Goal: Task Accomplishment & Management: Manage account settings

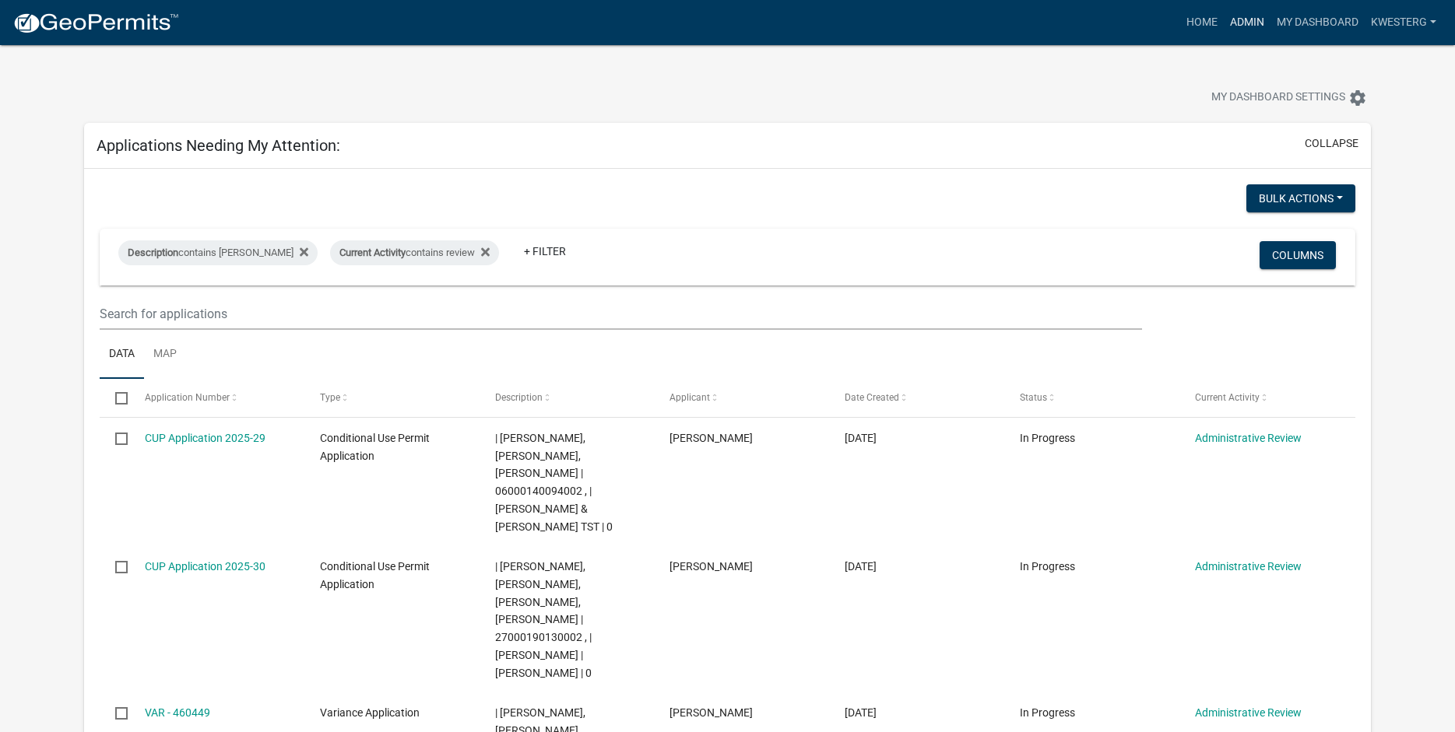
click at [1233, 21] on link "Admin" at bounding box center [1247, 23] width 47 height 30
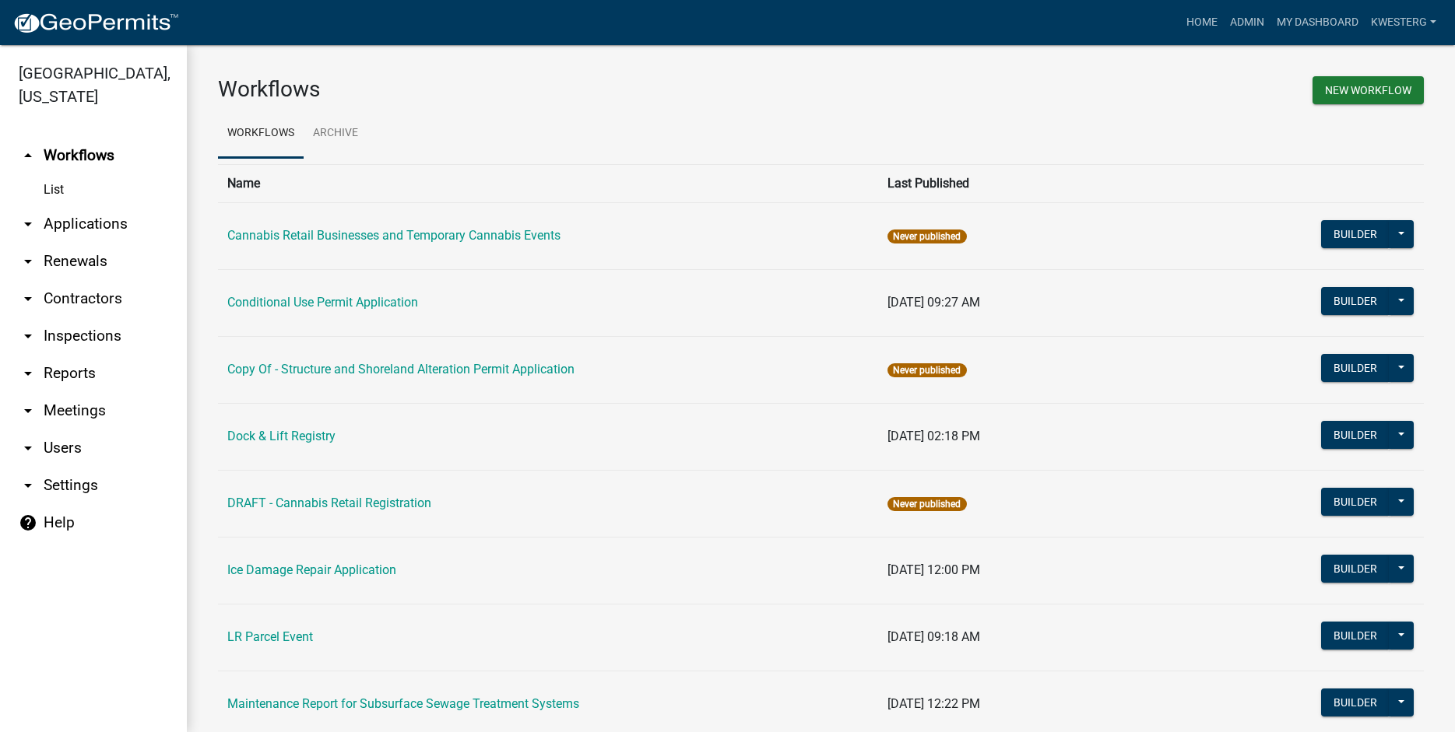
click at [98, 223] on link "arrow_drop_down Applications" at bounding box center [93, 223] width 187 height 37
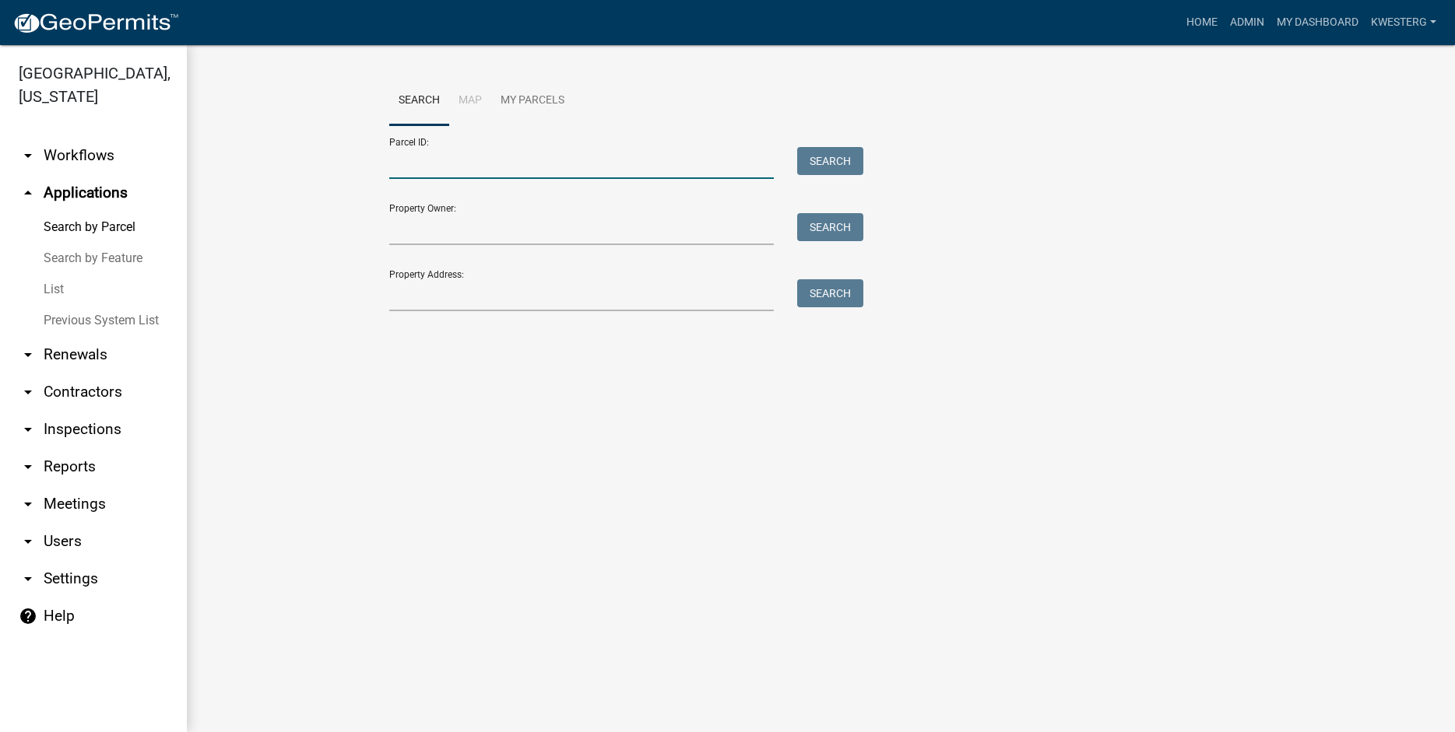
drag, startPoint x: 421, startPoint y: 164, endPoint x: 427, endPoint y: 170, distance: 8.3
click at [421, 165] on input "Parcel ID:" at bounding box center [581, 163] width 385 height 32
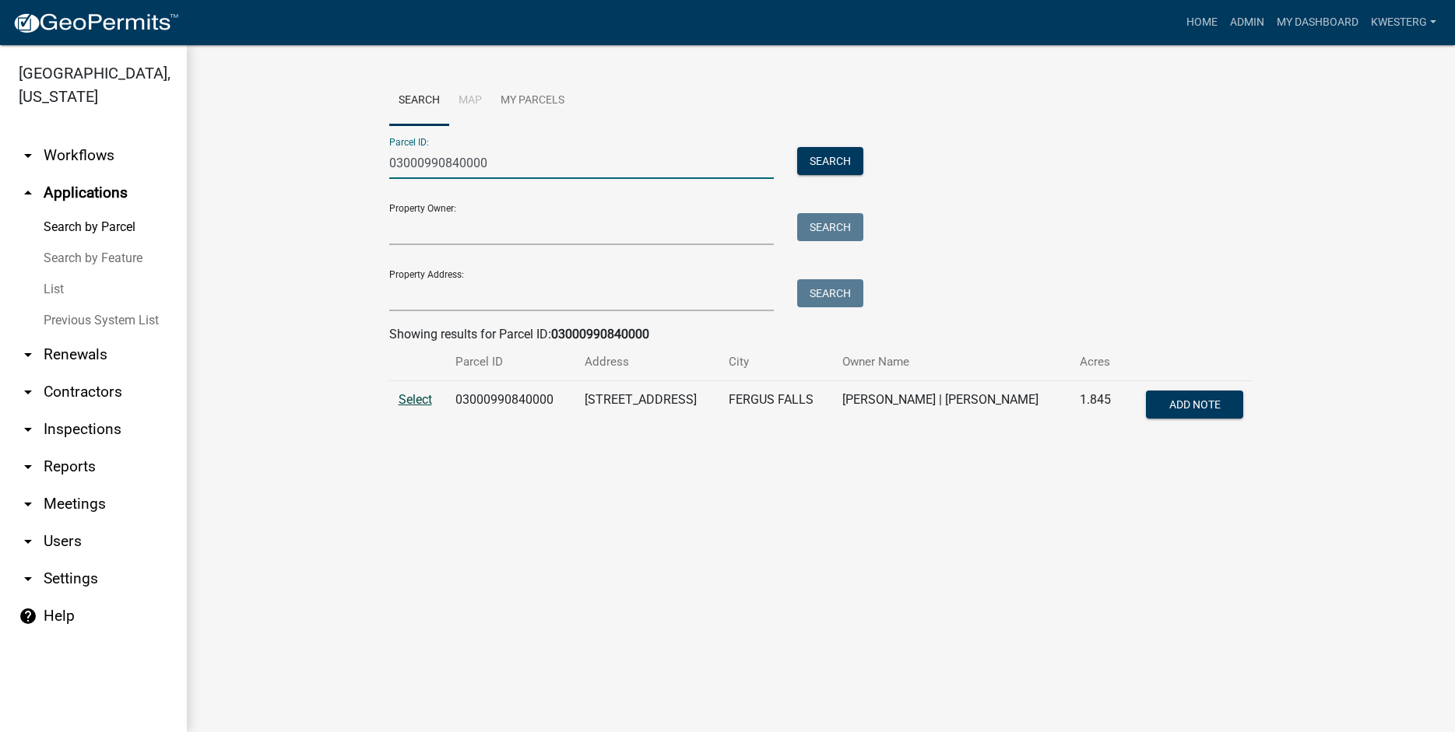
type input "03000990840000"
click at [416, 399] on span "Select" at bounding box center [415, 399] width 33 height 15
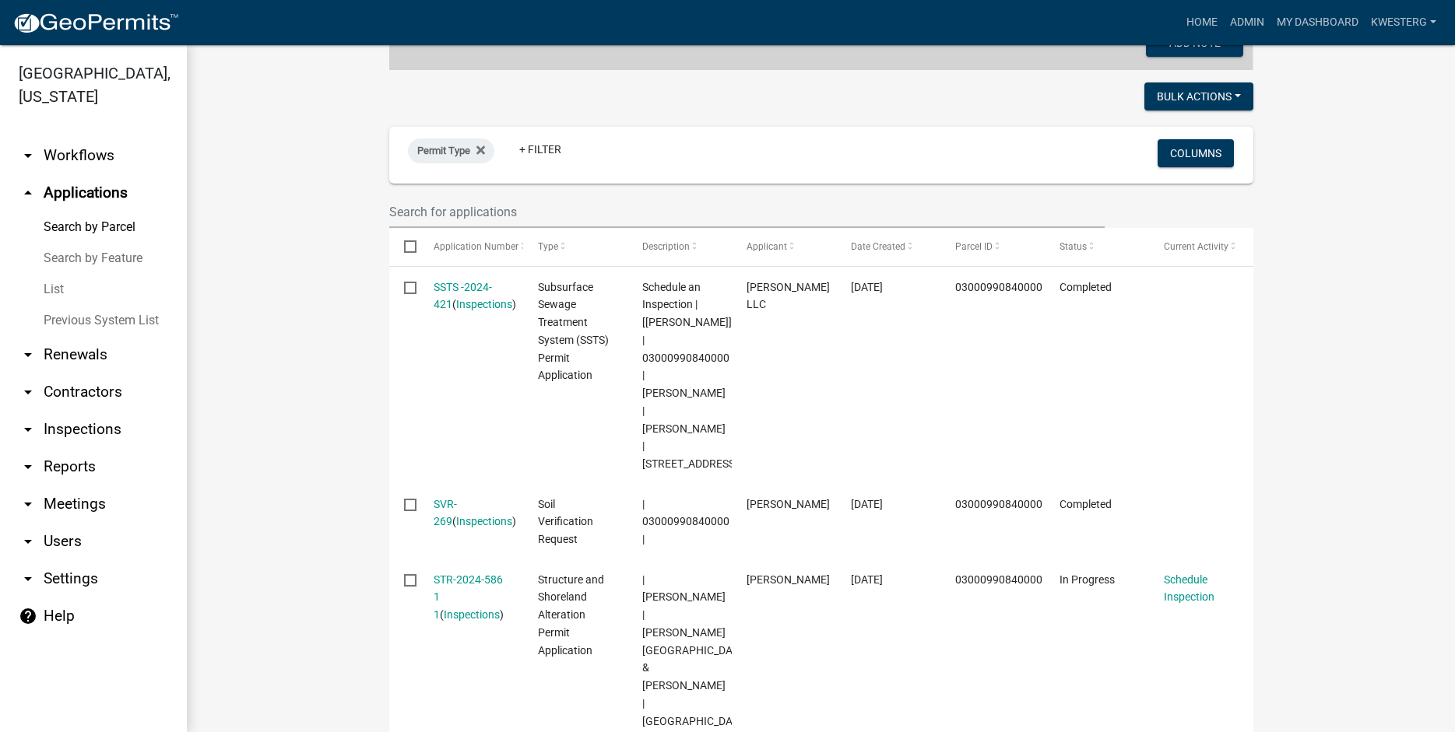
scroll to position [466, 0]
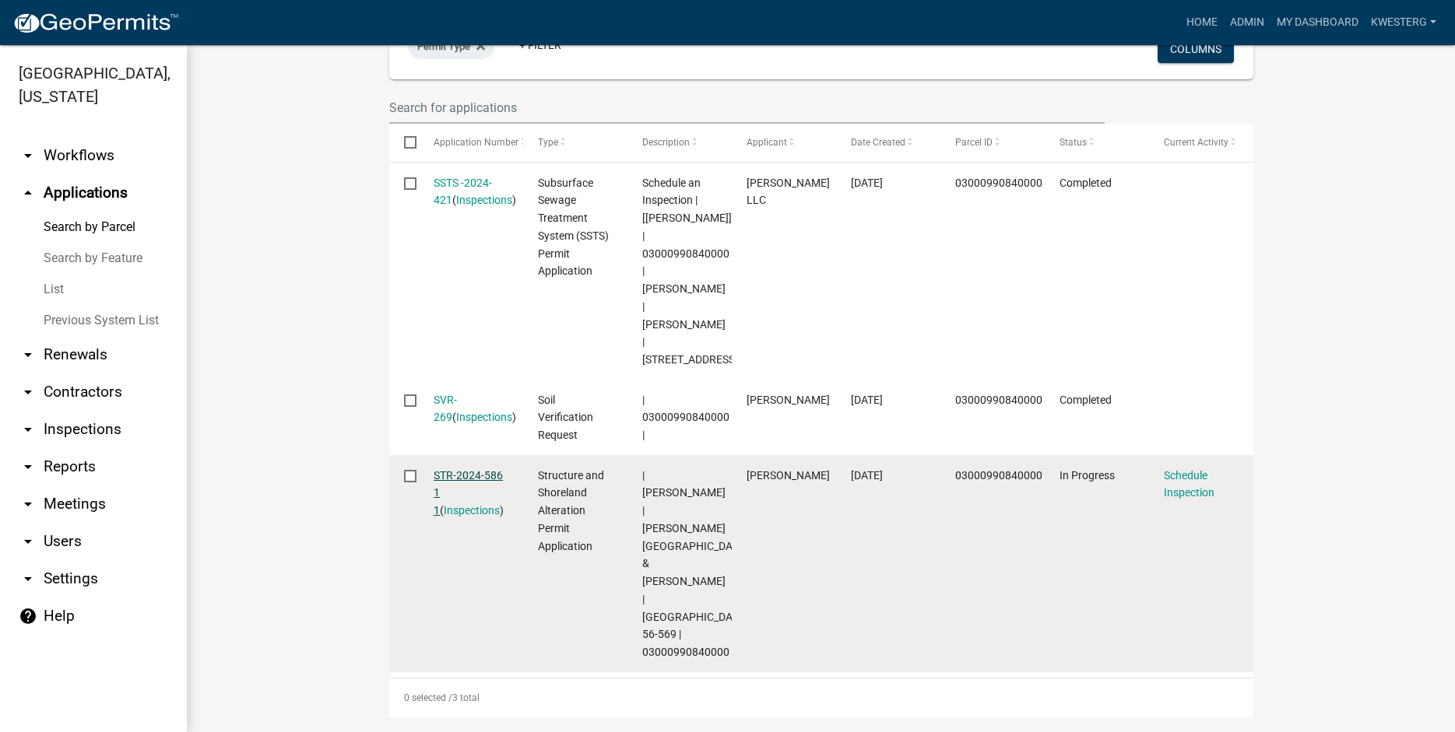
click at [462, 469] on link "STR-2024-586 1 1" at bounding box center [468, 493] width 69 height 48
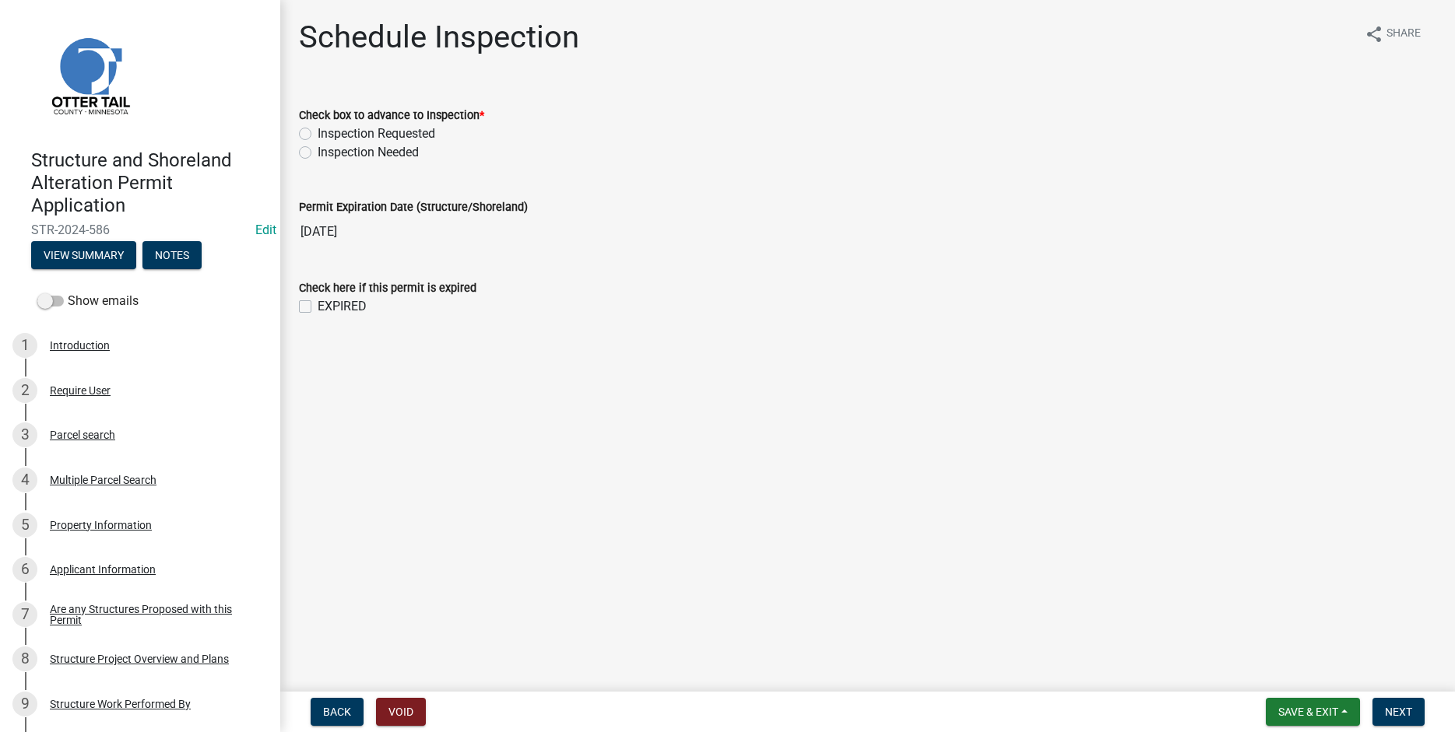
click at [318, 132] on label "Inspection Requested" at bounding box center [377, 134] width 118 height 19
click at [318, 132] on input "Inspection Requested" at bounding box center [323, 130] width 10 height 10
radio input "true"
click at [1399, 709] on span "Next" at bounding box center [1398, 712] width 27 height 12
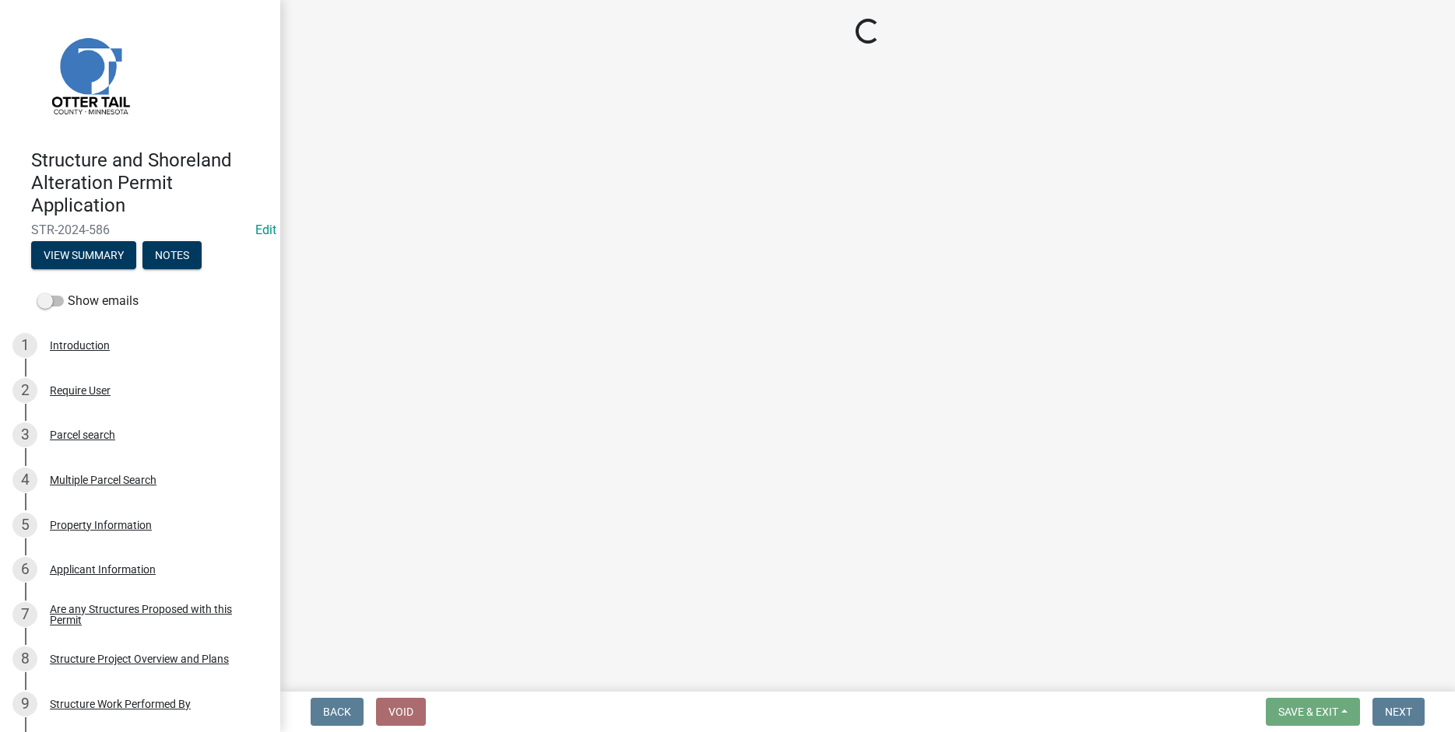
select select "710d5f49-2663-4e73-9718-d0c4e189f5ed"
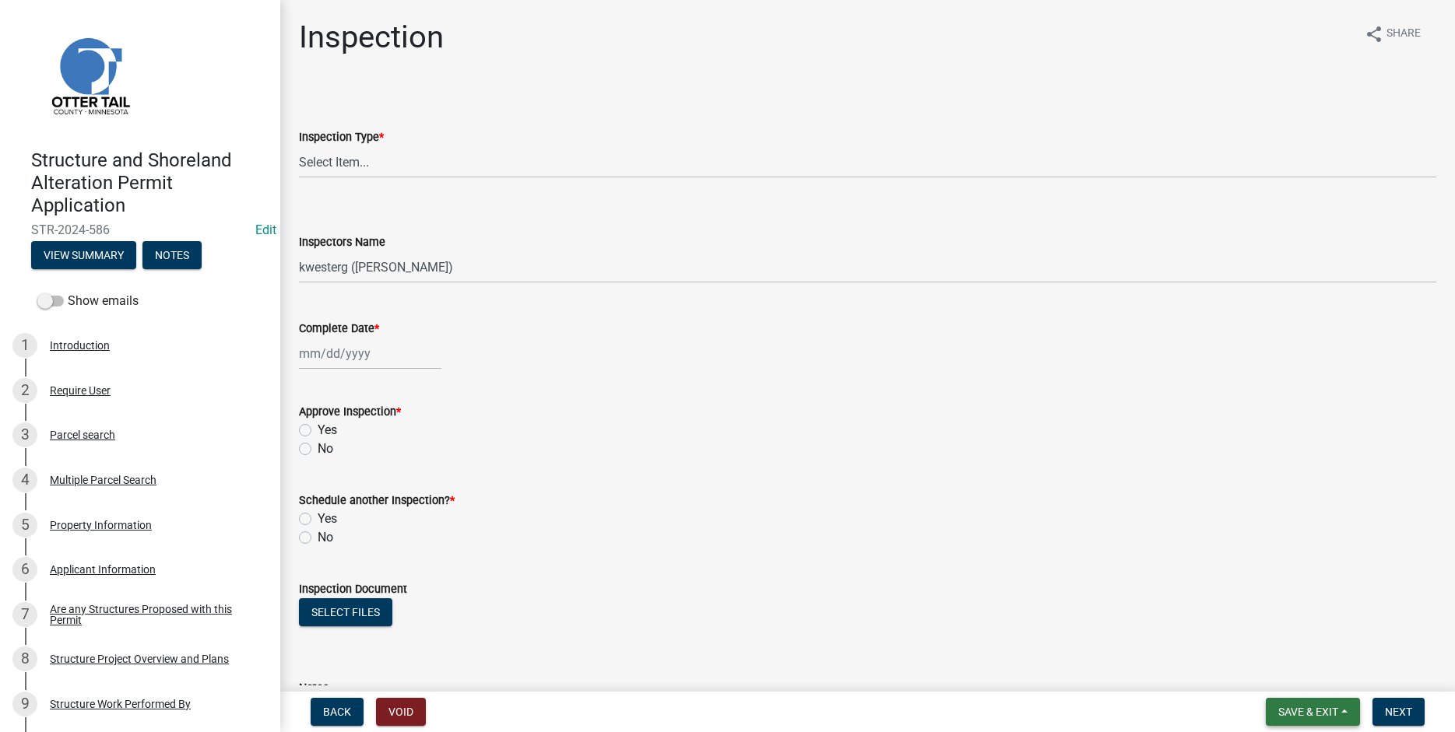
click at [1316, 712] on span "Save & Exit" at bounding box center [1308, 712] width 60 height 12
click at [1287, 673] on button "Save & Exit" at bounding box center [1297, 671] width 125 height 37
